Goal: Transaction & Acquisition: Download file/media

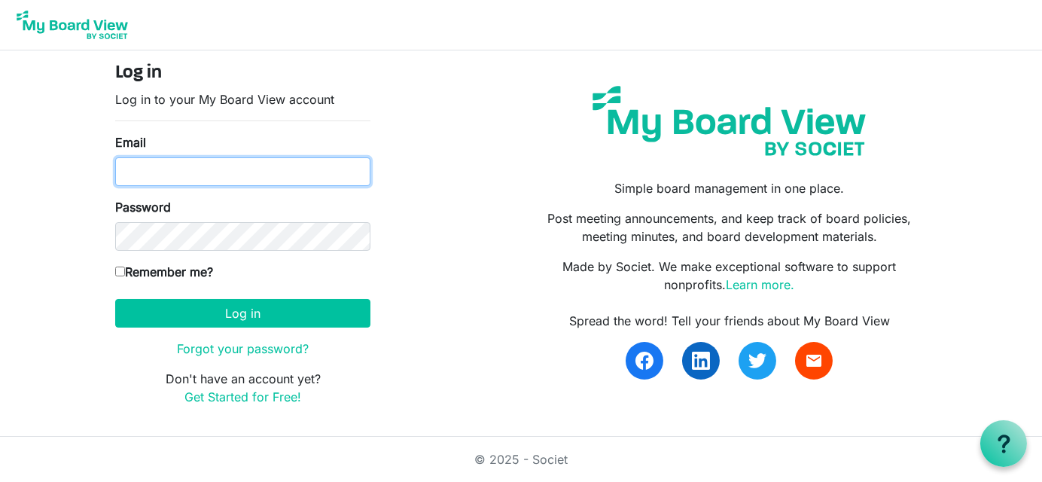
type input "[EMAIL_ADDRESS][DOMAIN_NAME]"
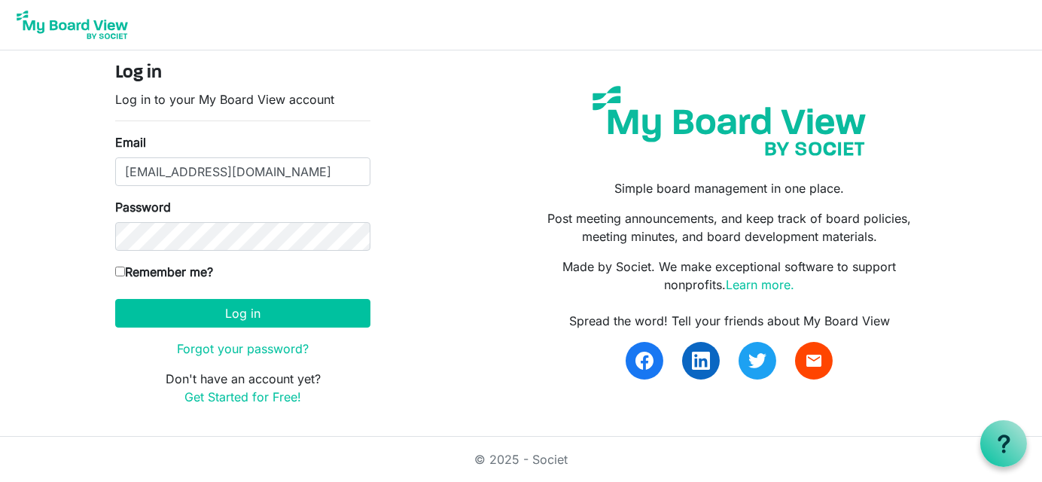
click at [123, 264] on label "Remember me?" at bounding box center [164, 272] width 98 height 18
click at [123, 267] on input "Remember me?" at bounding box center [120, 272] width 10 height 10
checkbox input "true"
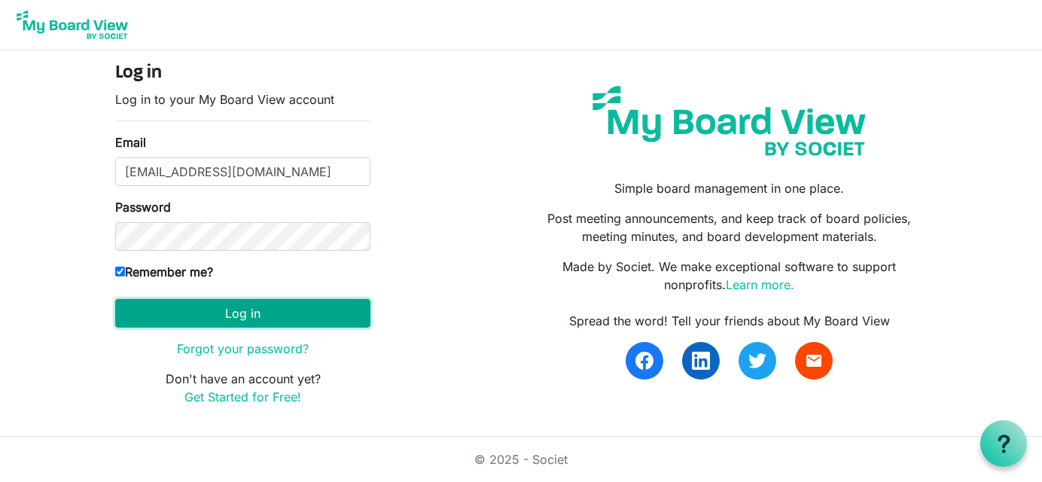
click at [253, 312] on button "Log in" at bounding box center [242, 313] width 255 height 29
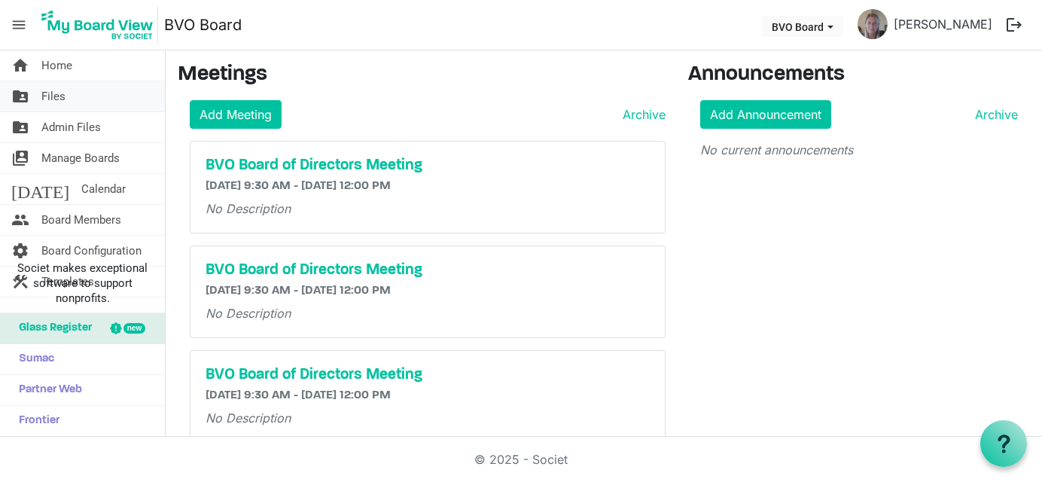
click at [54, 90] on span "Files" at bounding box center [53, 96] width 24 height 30
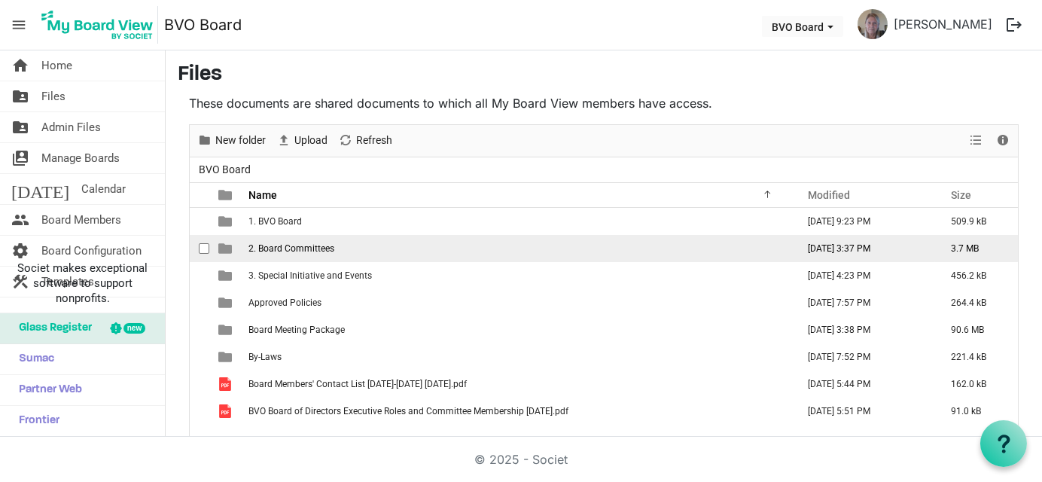
click at [277, 245] on span "2. Board Committees" at bounding box center [291, 248] width 86 height 11
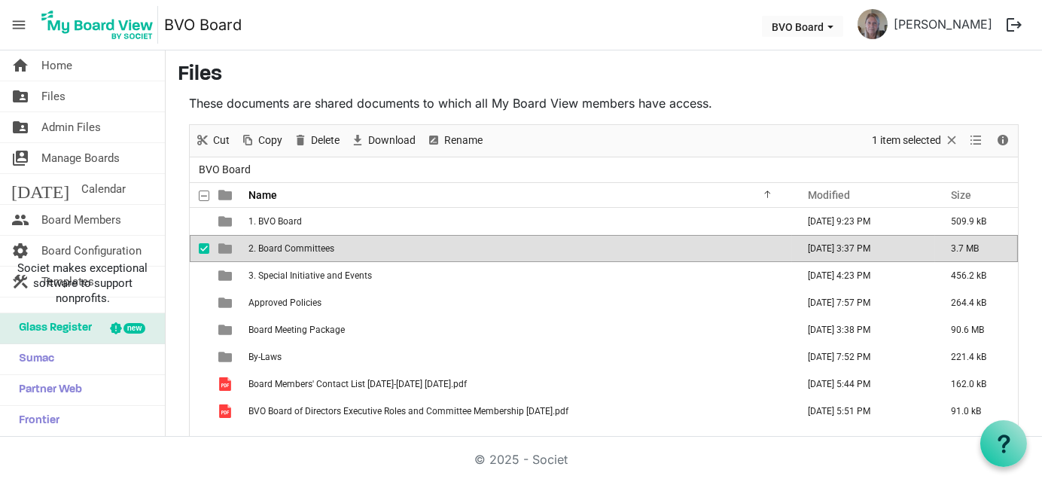
click at [277, 245] on span "2. Board Committees" at bounding box center [291, 248] width 86 height 11
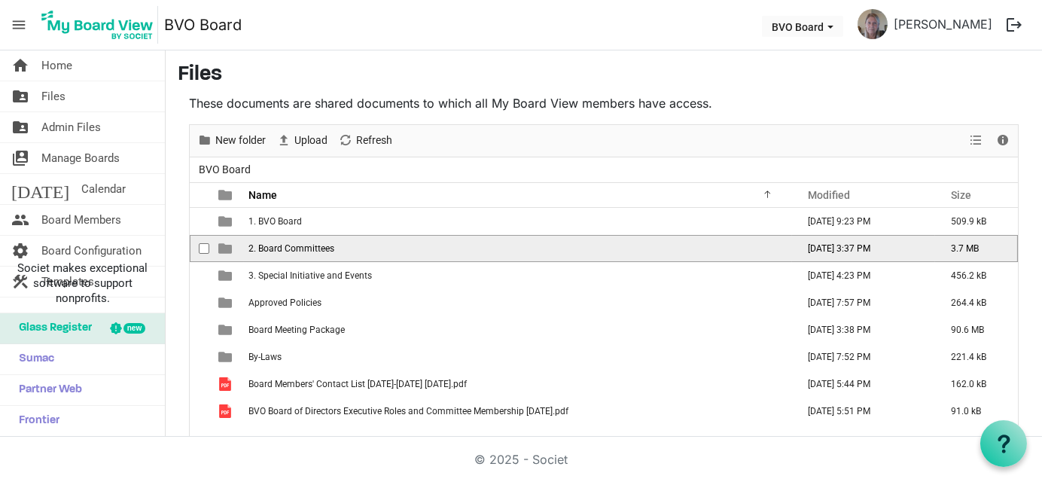
click at [277, 245] on span "2. Board Committees" at bounding box center [291, 248] width 86 height 11
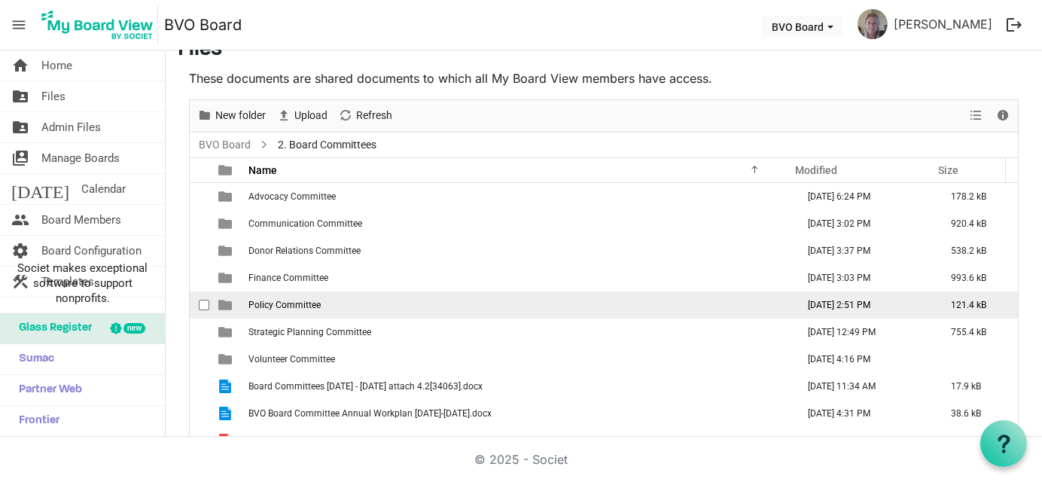
click at [273, 303] on span "Policy Committee" at bounding box center [284, 305] width 72 height 11
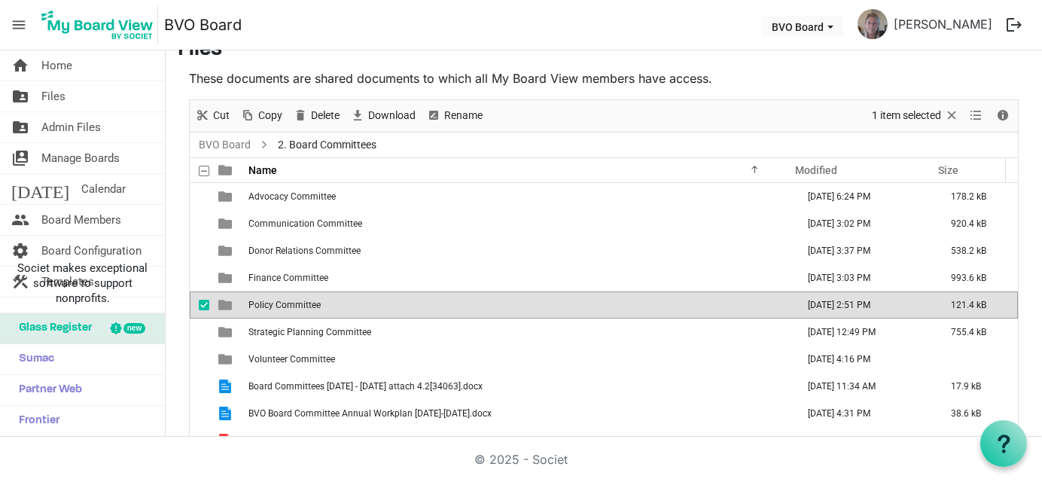
click at [273, 303] on span "Policy Committee" at bounding box center [284, 305] width 72 height 11
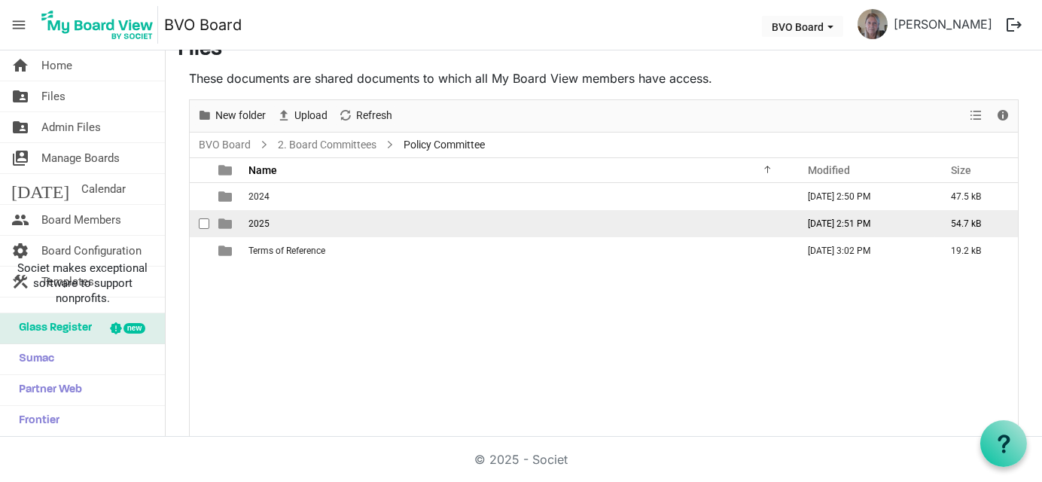
click at [265, 218] on span "2025" at bounding box center [258, 223] width 21 height 11
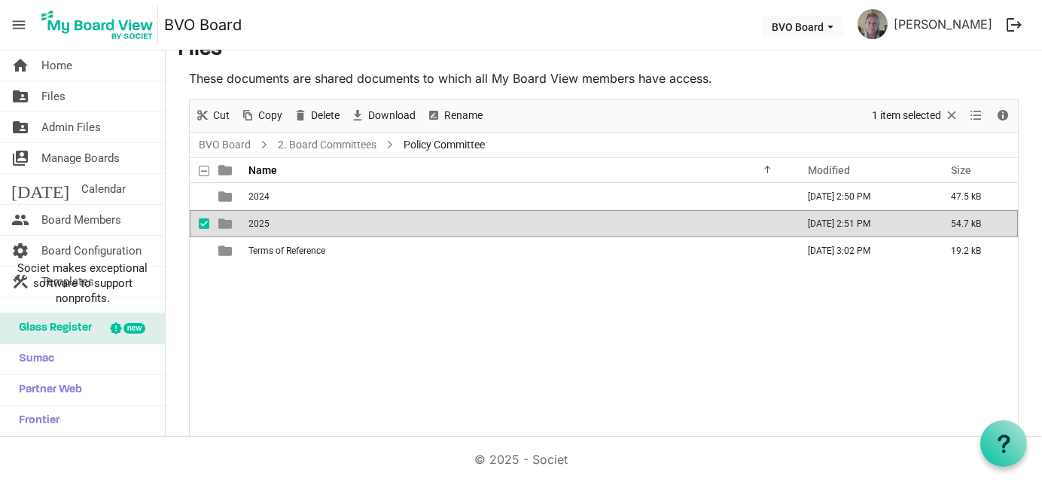
click at [265, 218] on span "2025" at bounding box center [258, 223] width 21 height 11
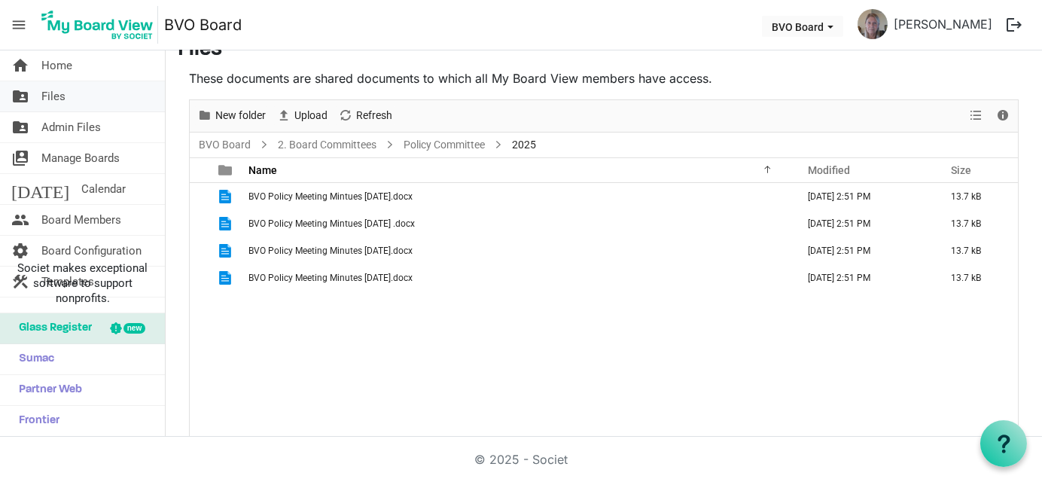
click at [93, 96] on link "folder_shared Files" at bounding box center [82, 96] width 165 height 30
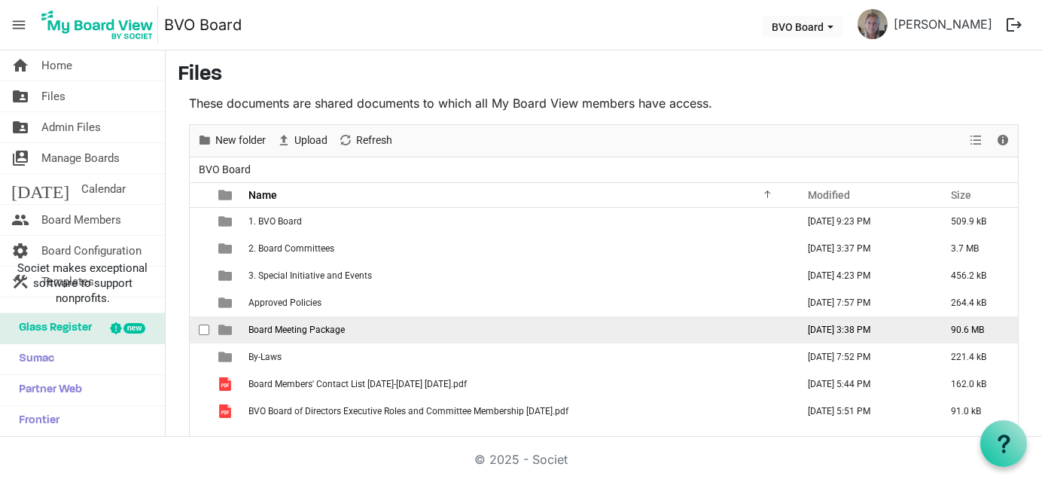
click at [303, 327] on span "Board Meeting Package" at bounding box center [296, 329] width 96 height 11
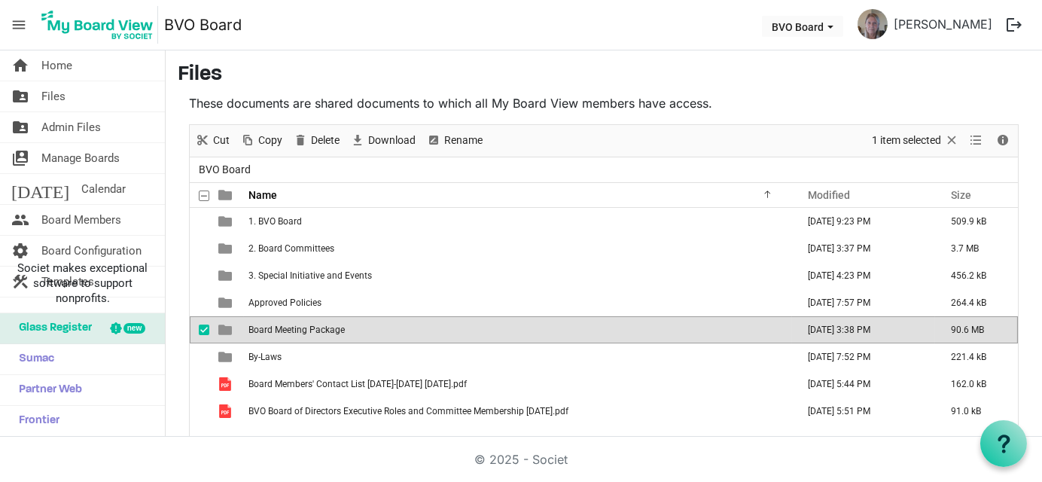
click at [303, 327] on span "Board Meeting Package" at bounding box center [296, 329] width 96 height 11
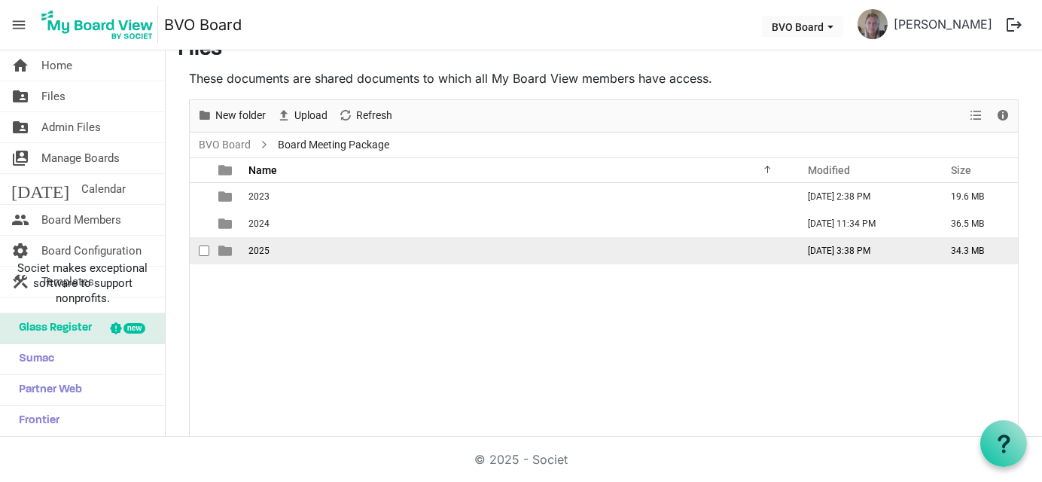
click at [256, 245] on span "2025" at bounding box center [258, 250] width 21 height 11
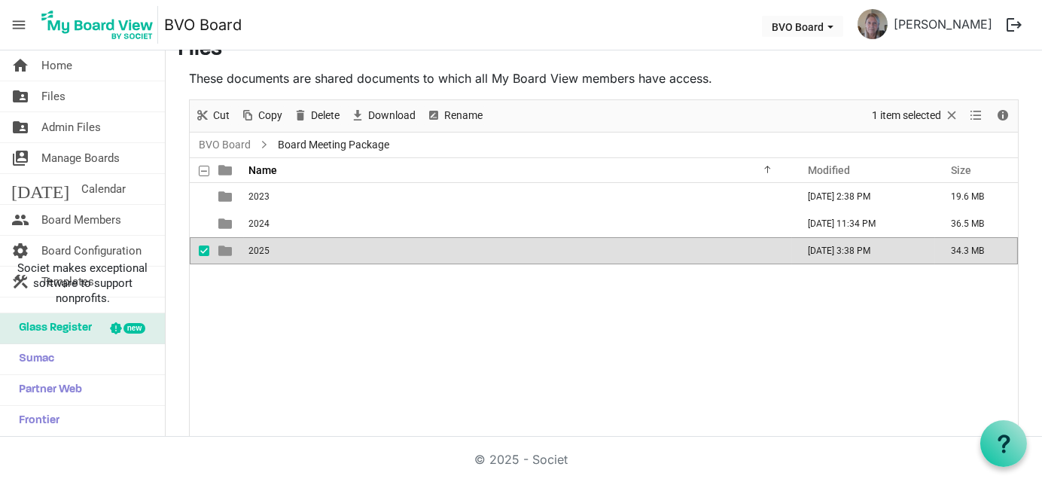
click at [256, 245] on span "2025" at bounding box center [258, 250] width 21 height 11
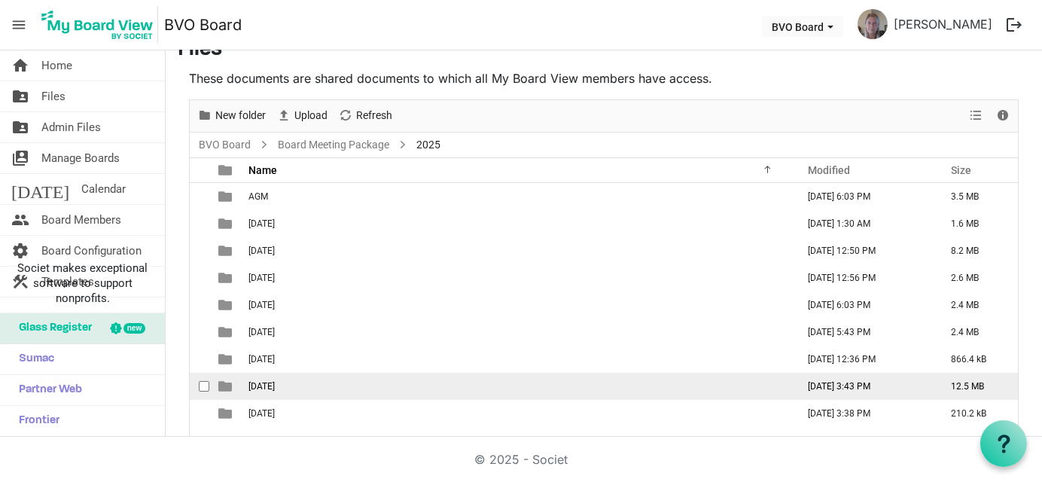
click at [274, 382] on span "May 29th, 2025" at bounding box center [261, 386] width 26 height 11
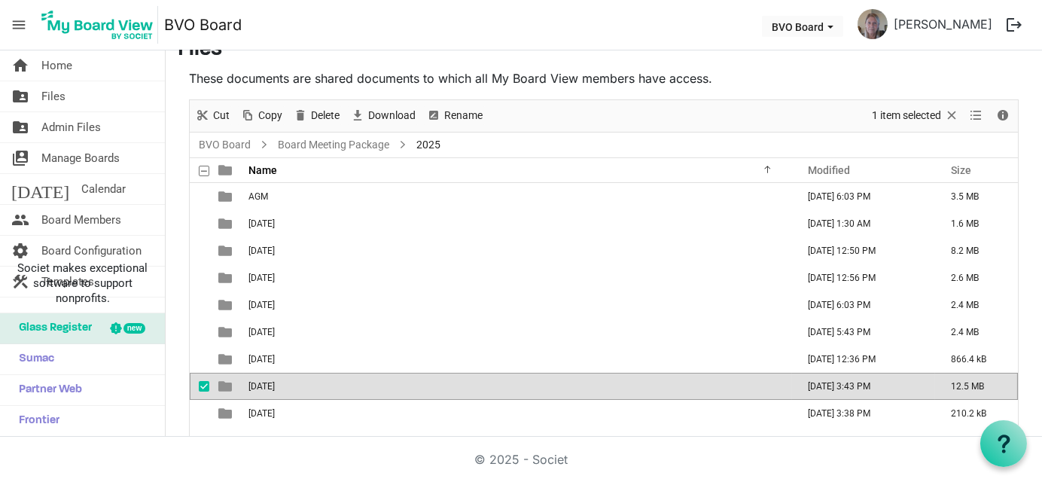
click at [274, 382] on span "May 29th, 2025" at bounding box center [261, 386] width 26 height 11
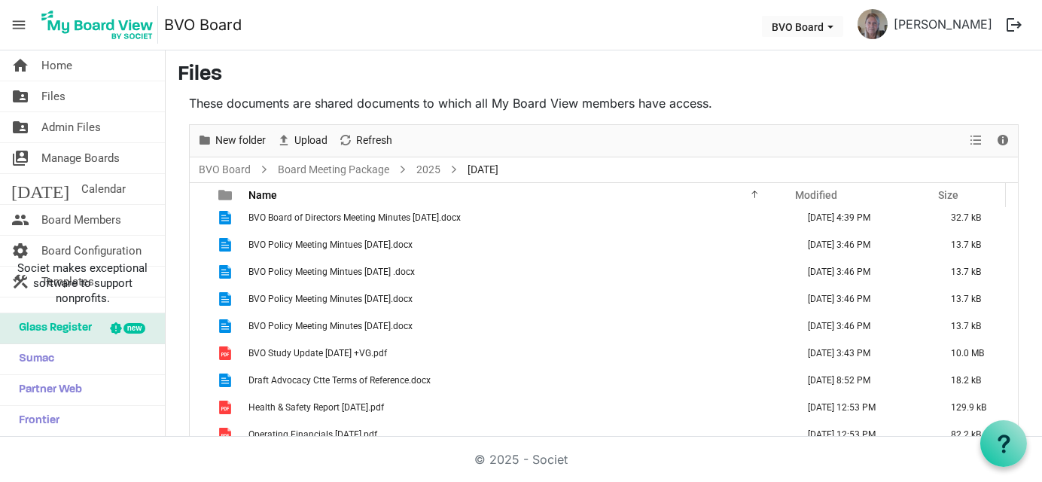
scroll to position [175, 0]
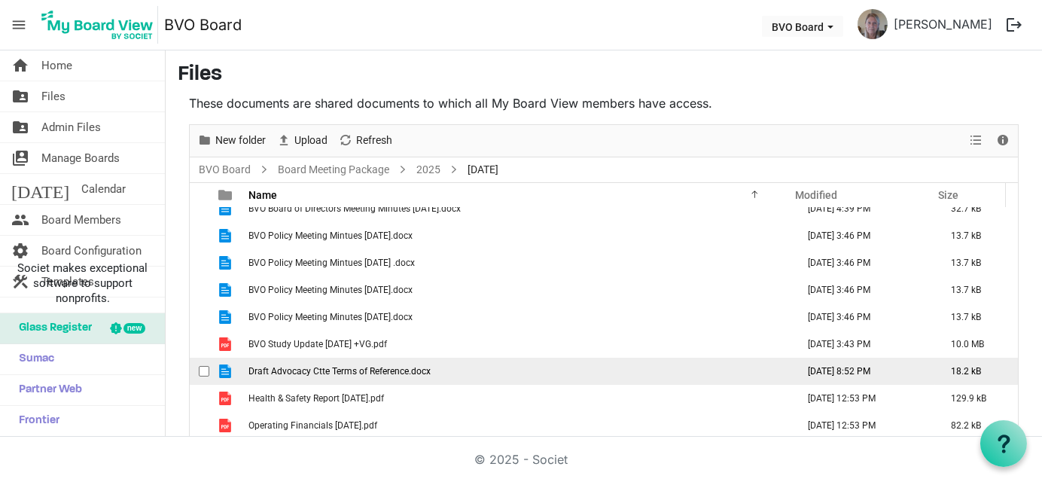
click at [377, 369] on span "Draft Advocacy Ctte Terms of Reference.docx" at bounding box center [339, 371] width 182 height 11
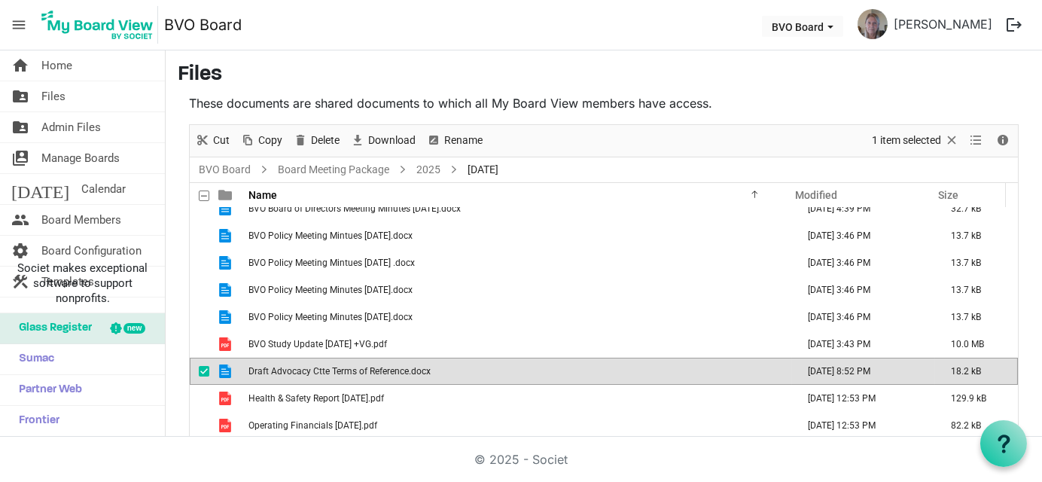
click at [377, 369] on span "Draft Advocacy Ctte Terms of Reference.docx" at bounding box center [339, 371] width 182 height 11
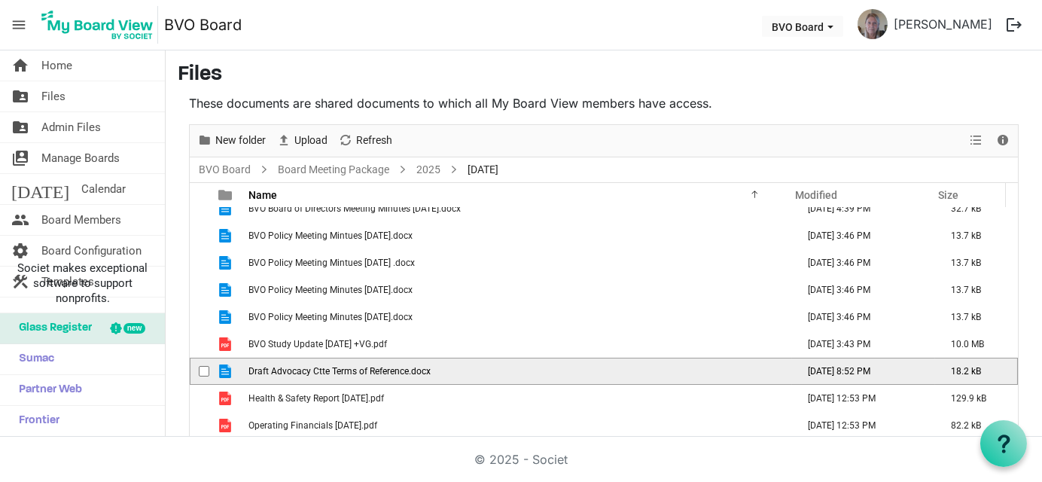
click at [377, 369] on span "Draft Advocacy Ctte Terms of Reference.docx" at bounding box center [339, 371] width 182 height 11
